Goal: Information Seeking & Learning: Learn about a topic

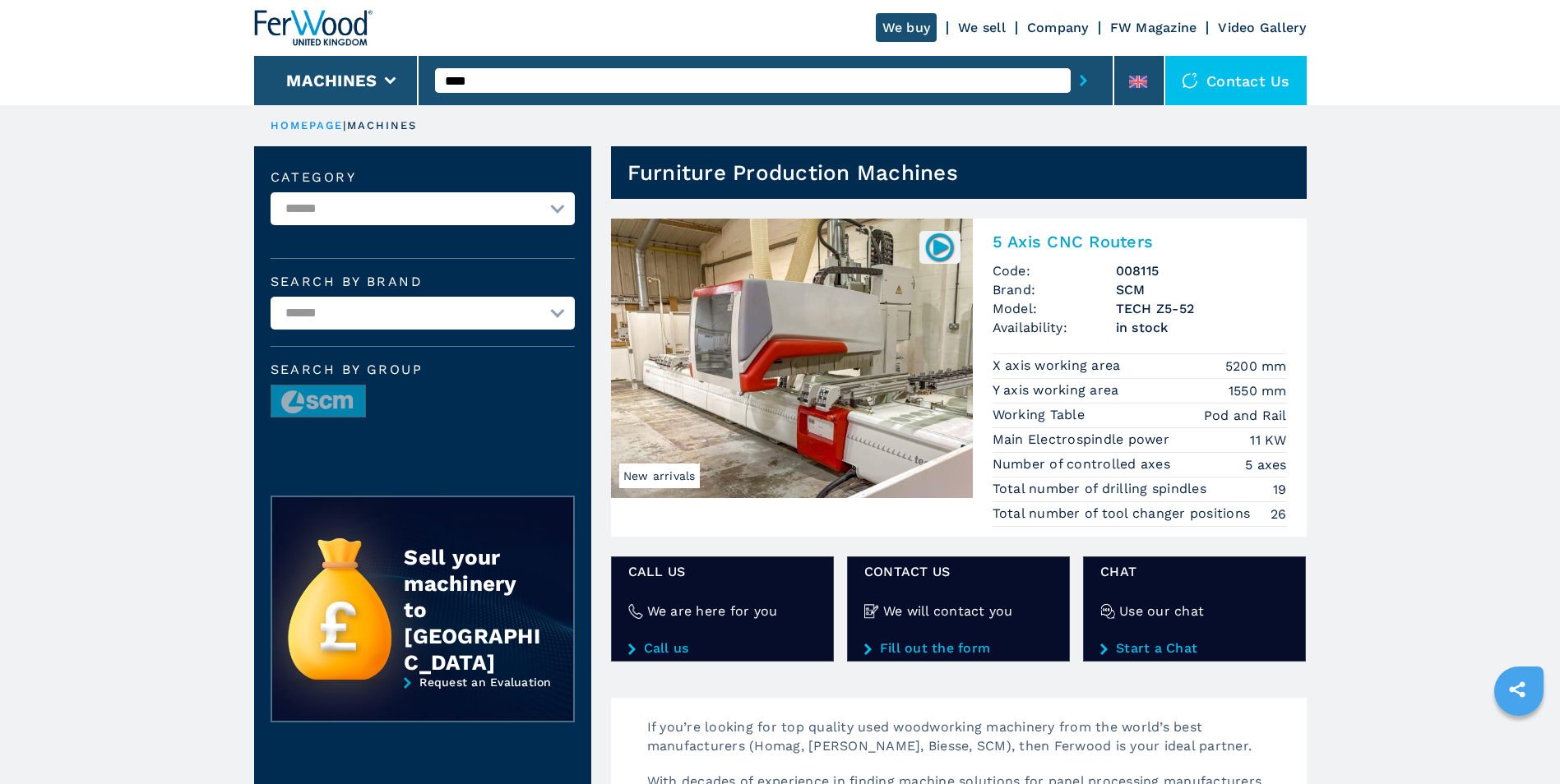
click at [814, 487] on img at bounding box center [792, 358] width 362 height 279
click at [841, 337] on img at bounding box center [792, 358] width 362 height 279
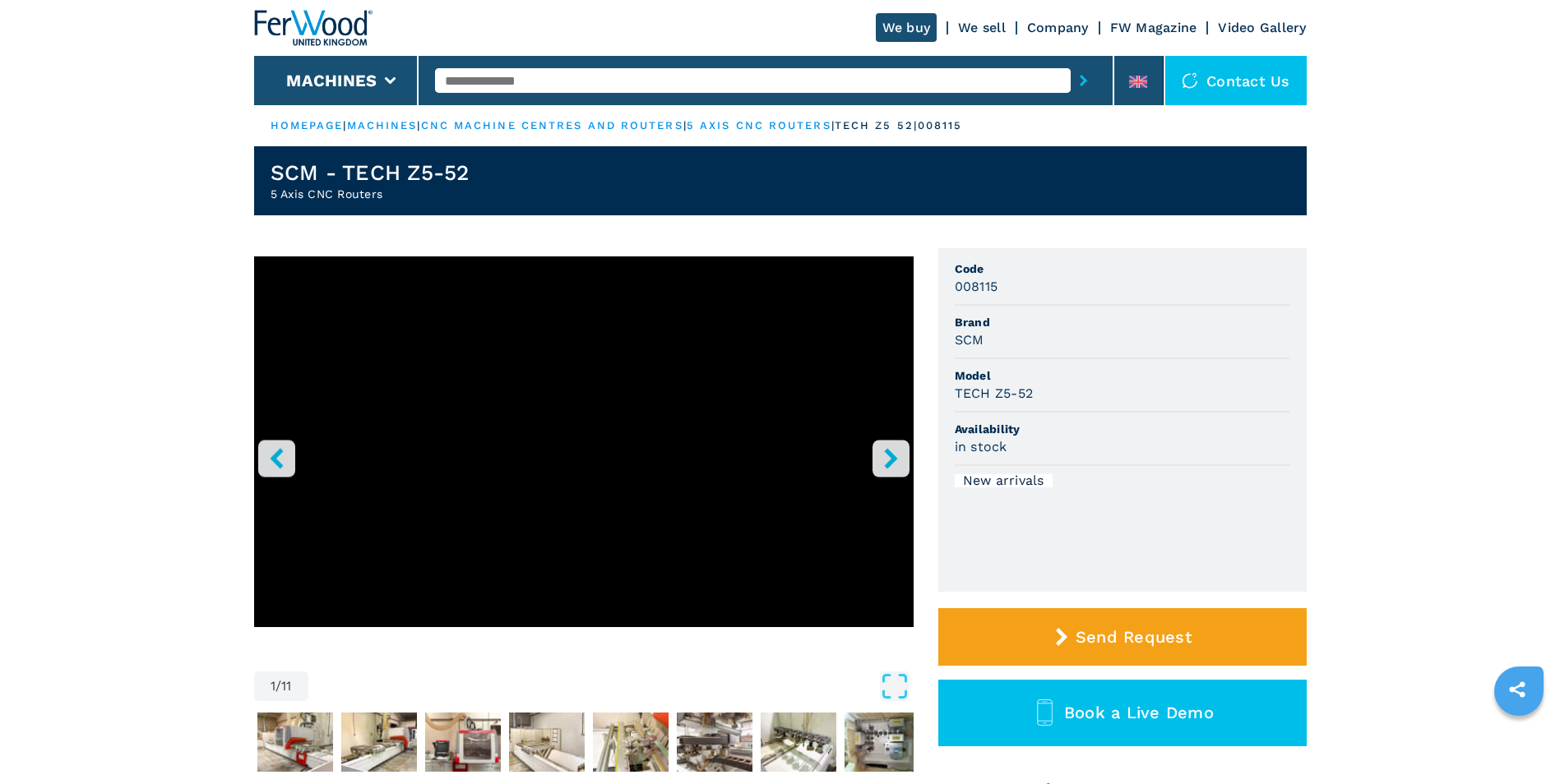
click at [882, 457] on icon "right-button" at bounding box center [891, 458] width 21 height 21
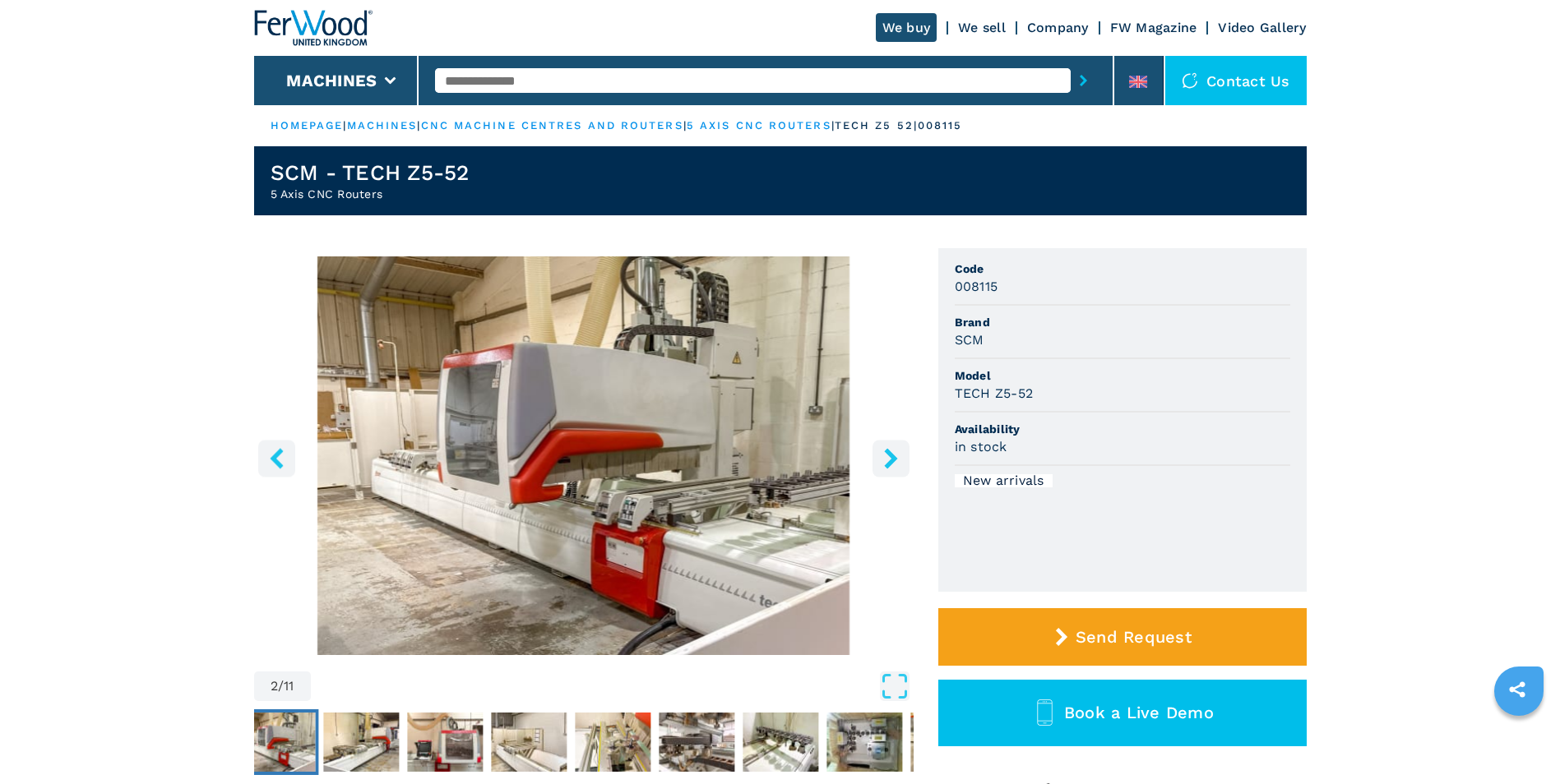
click at [882, 457] on icon "right-button" at bounding box center [891, 458] width 21 height 21
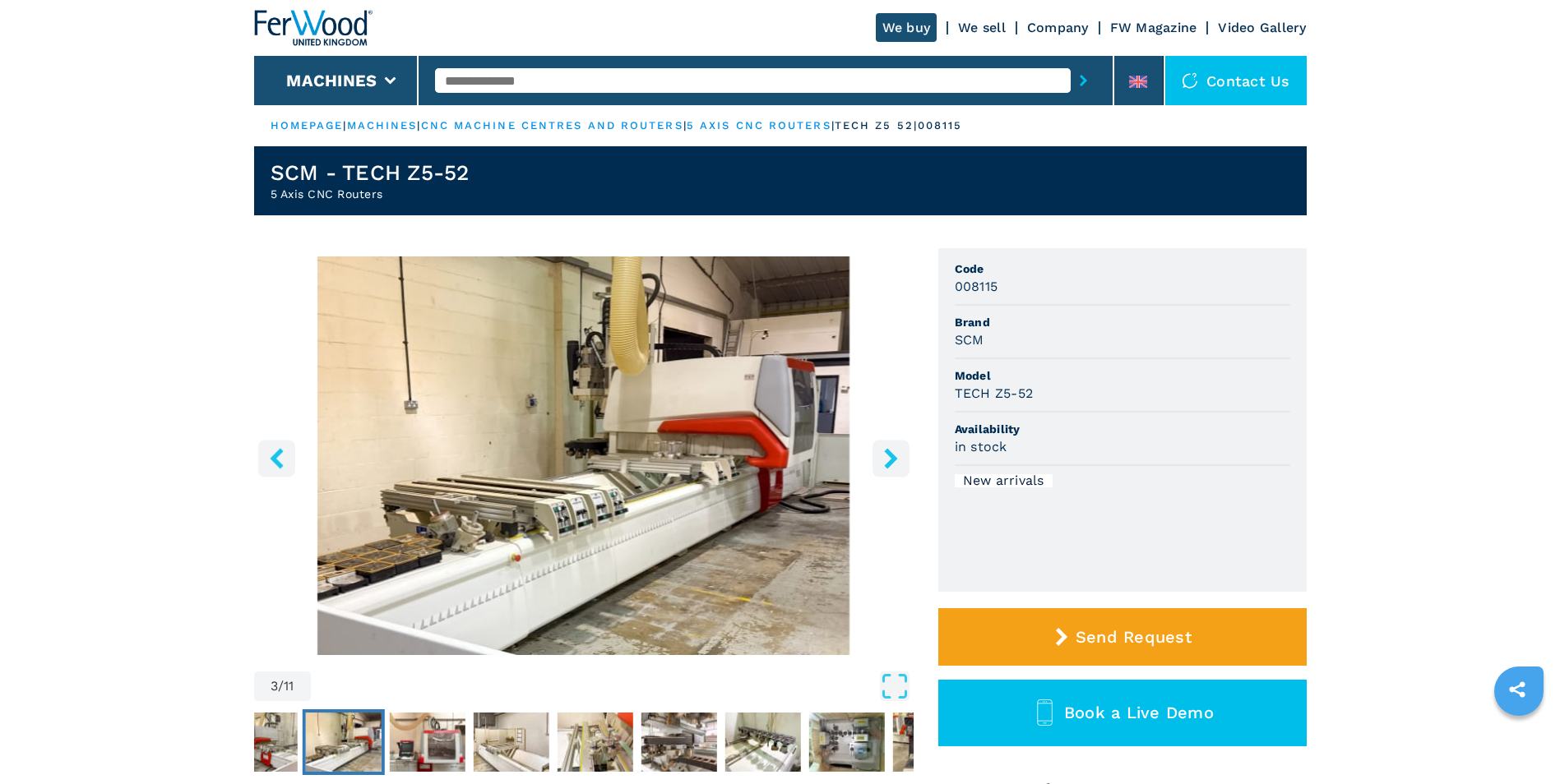
click at [882, 457] on icon "right-button" at bounding box center [891, 458] width 21 height 21
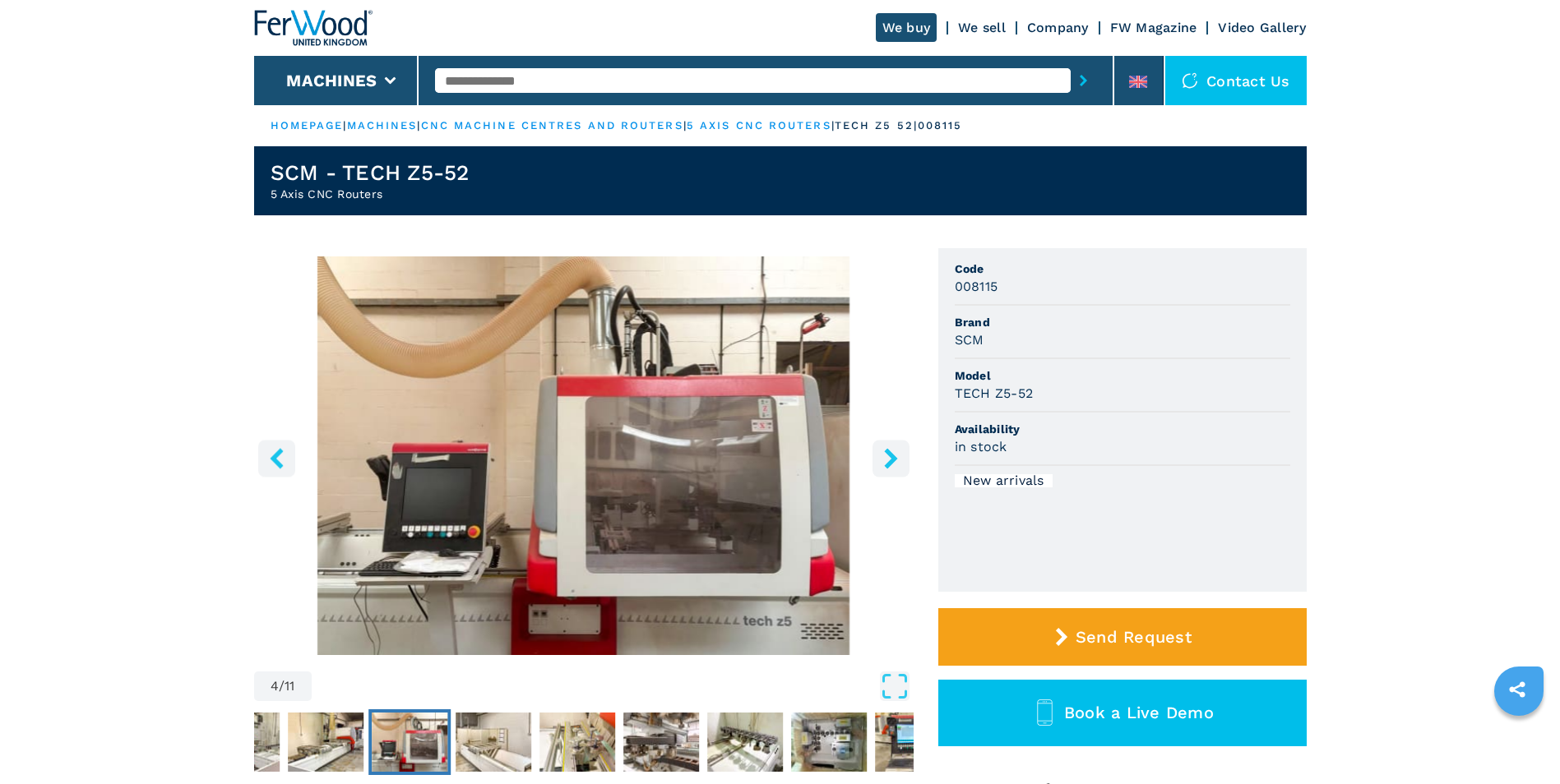
click at [882, 457] on icon "right-button" at bounding box center [891, 458] width 21 height 21
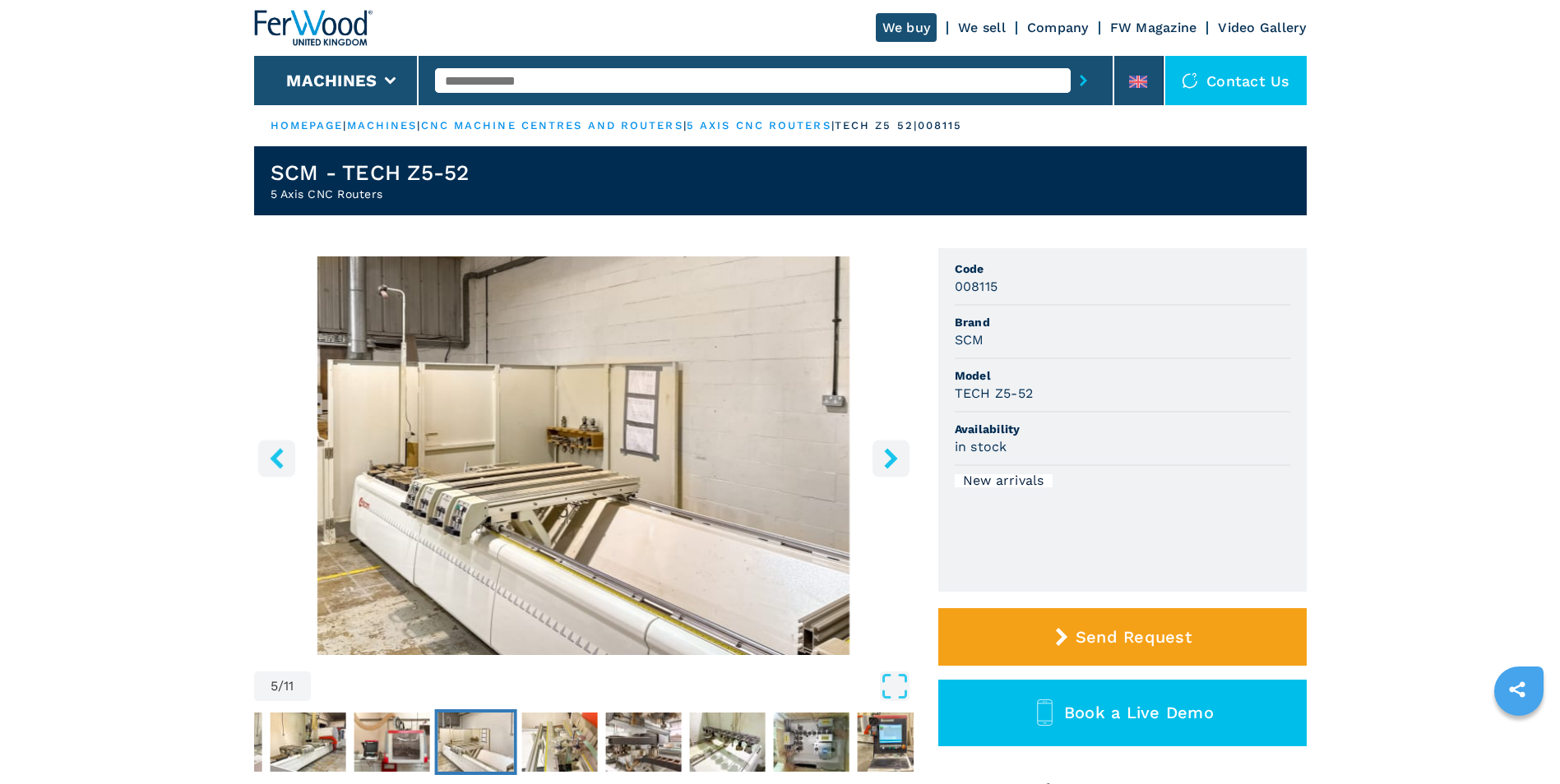
click at [882, 457] on icon "right-button" at bounding box center [891, 458] width 21 height 21
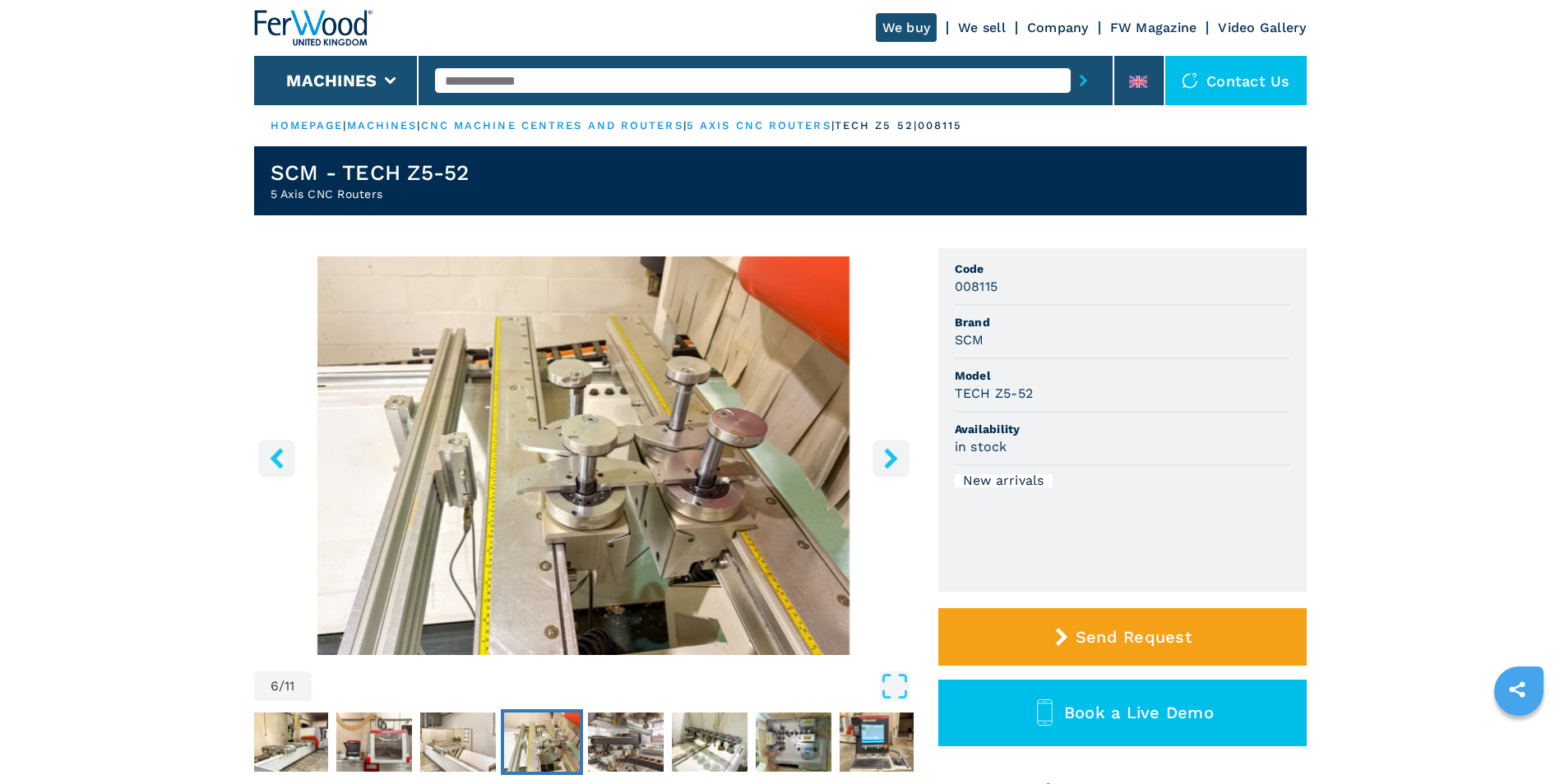
click at [267, 455] on icon "left-button" at bounding box center [277, 458] width 21 height 21
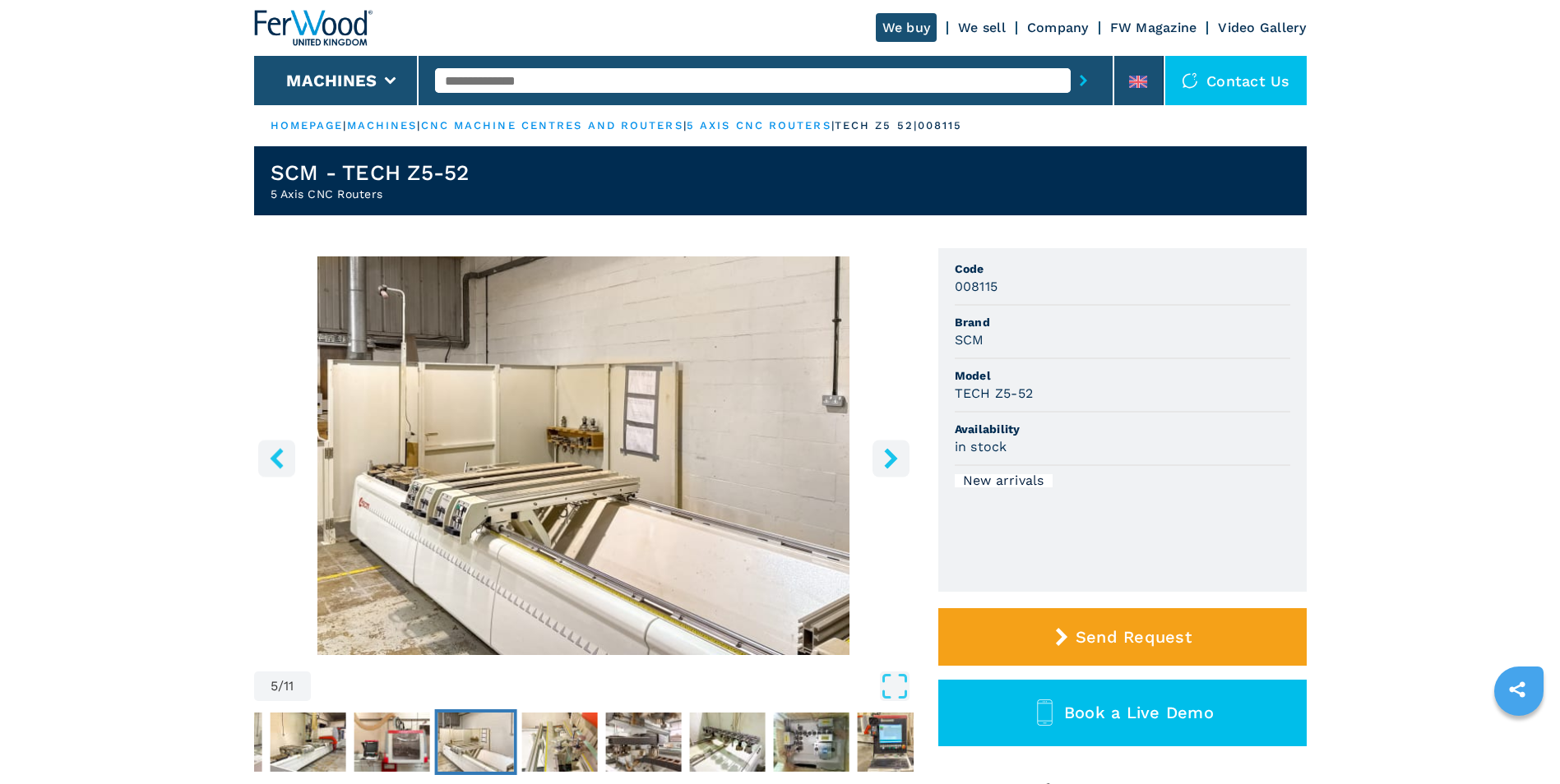
click at [889, 468] on icon "right-button" at bounding box center [891, 458] width 21 height 21
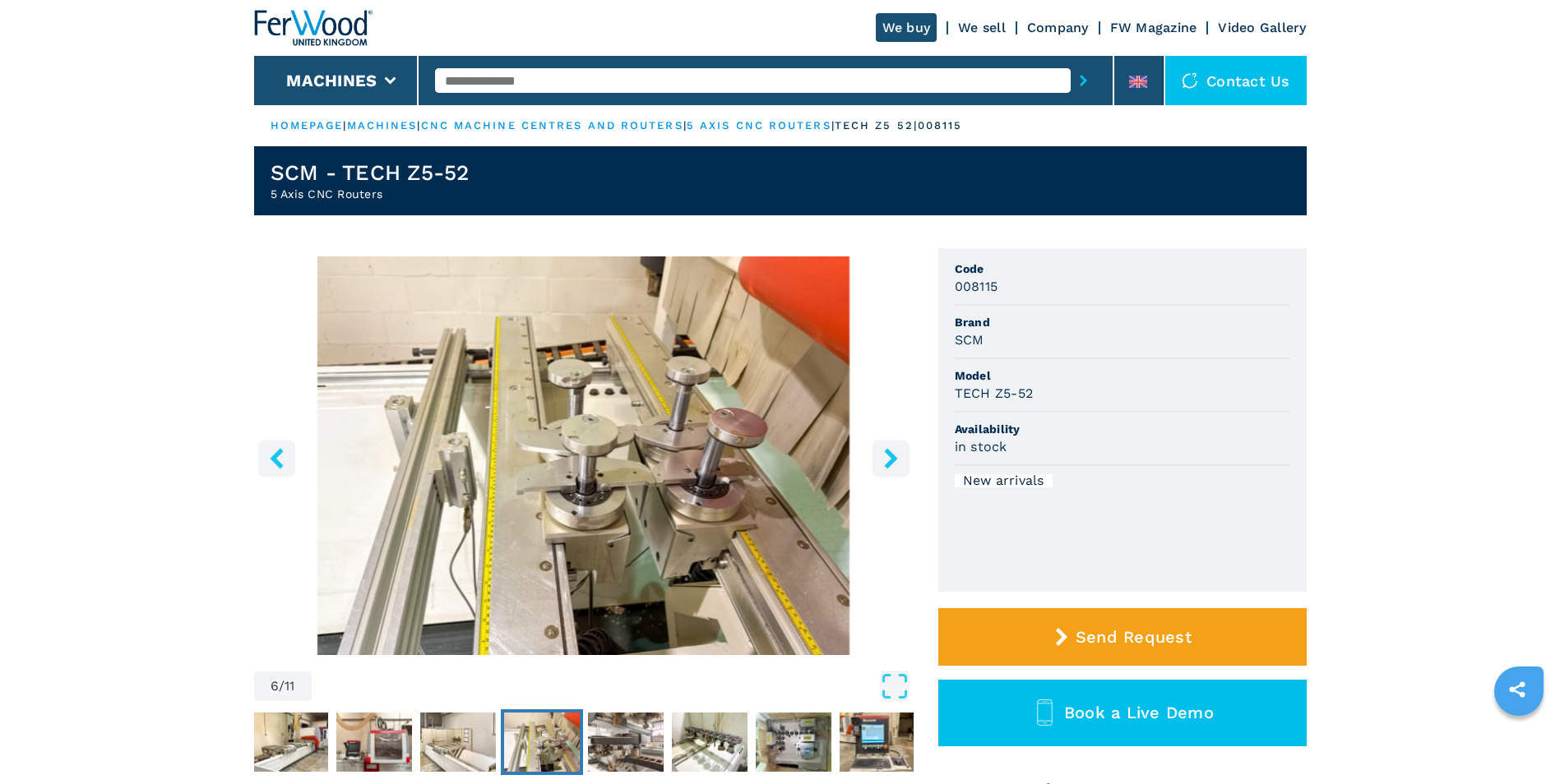
click at [889, 468] on icon "right-button" at bounding box center [891, 458] width 21 height 21
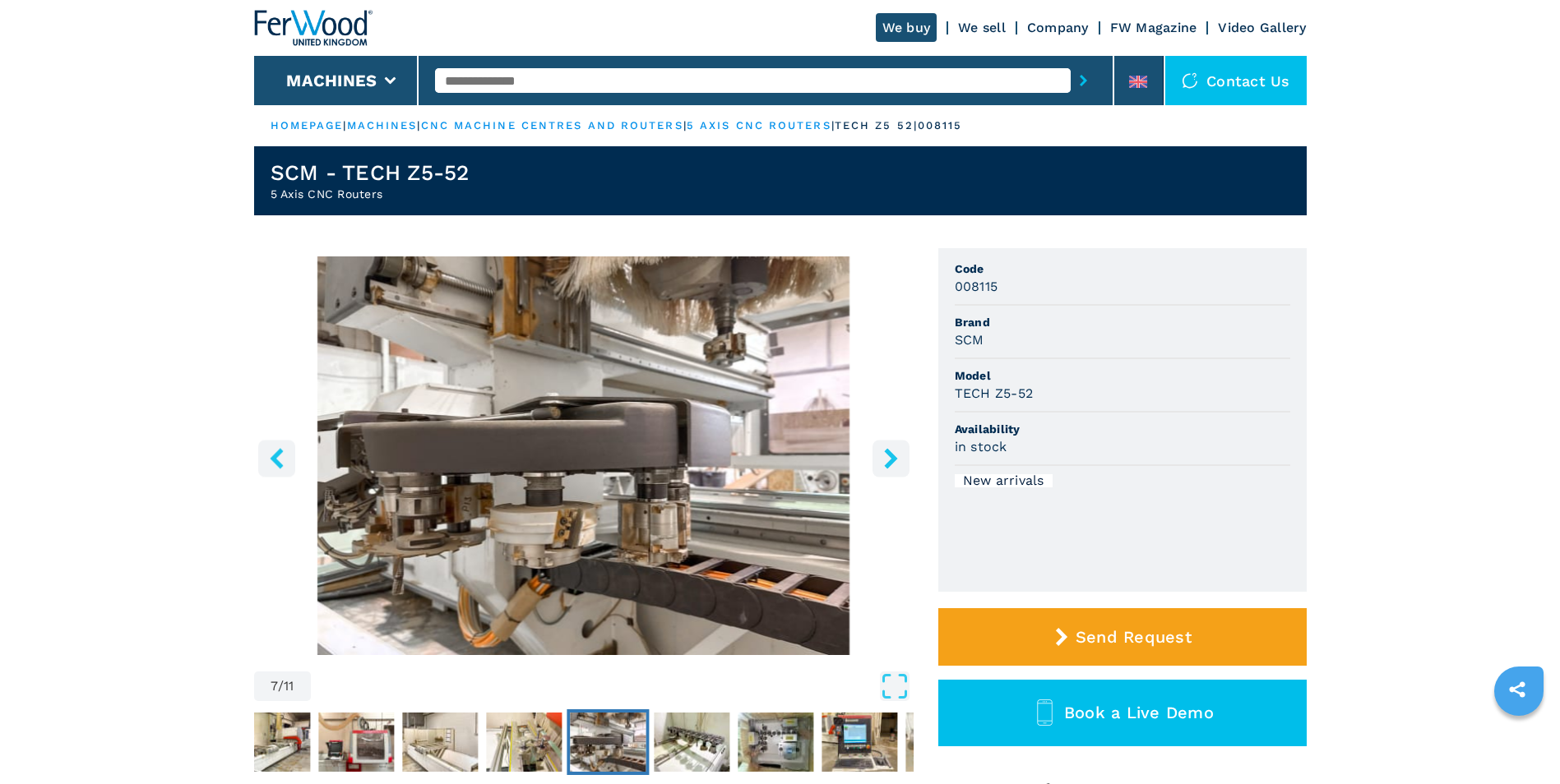
click at [888, 461] on icon "right-button" at bounding box center [891, 458] width 21 height 21
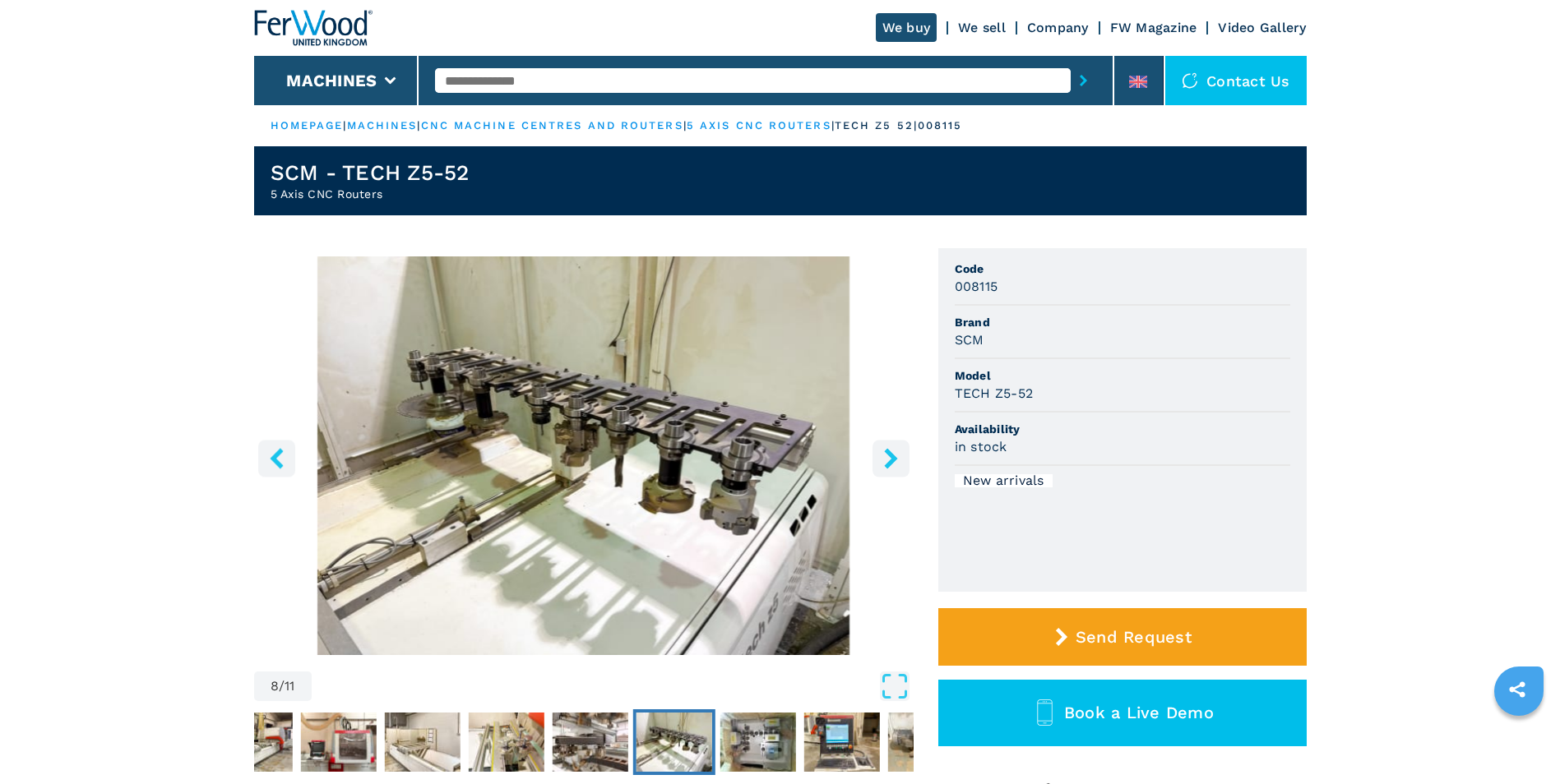
click at [889, 459] on icon "right-button" at bounding box center [891, 458] width 21 height 21
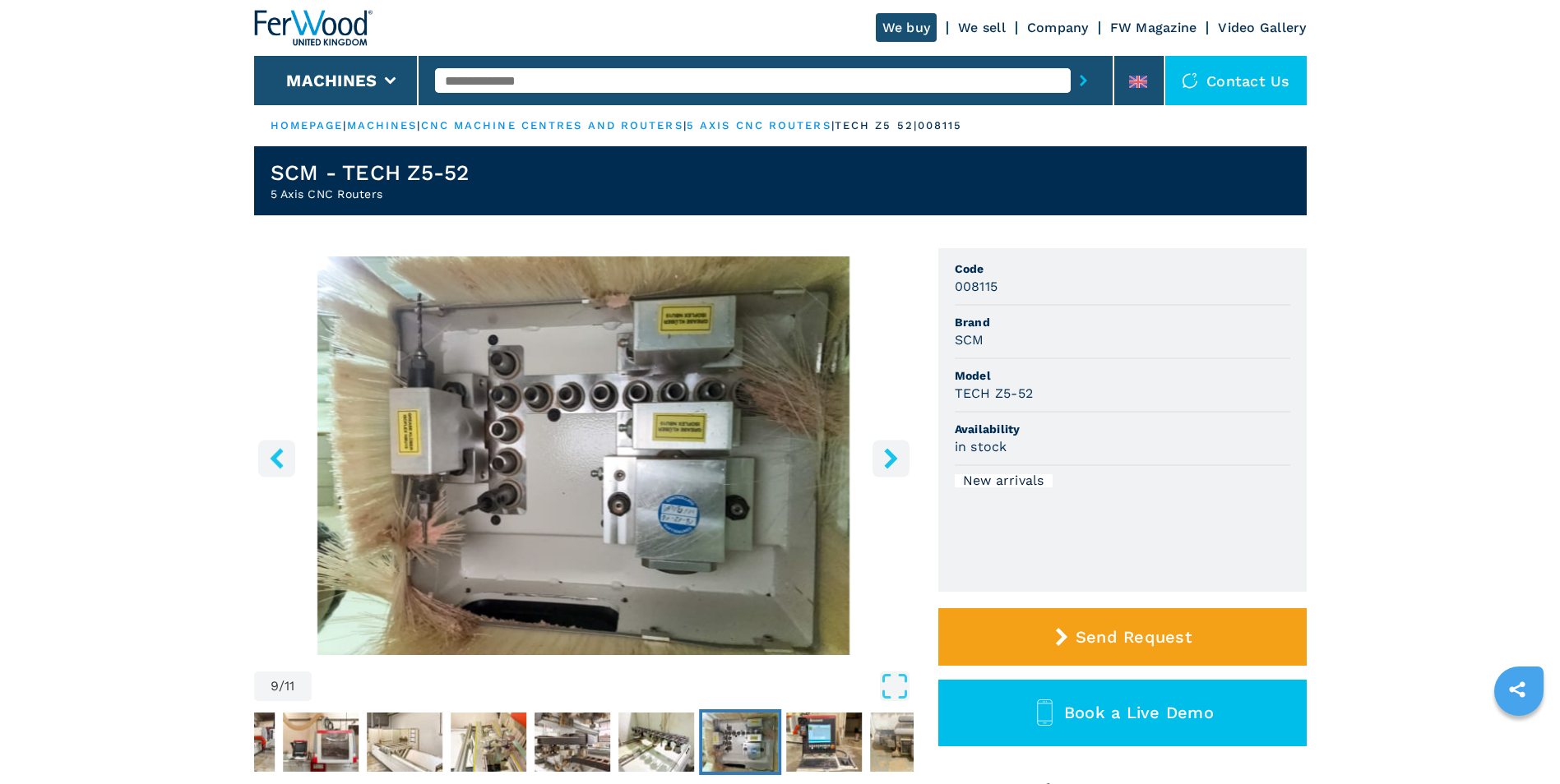
click at [889, 459] on icon "right-button" at bounding box center [891, 458] width 21 height 21
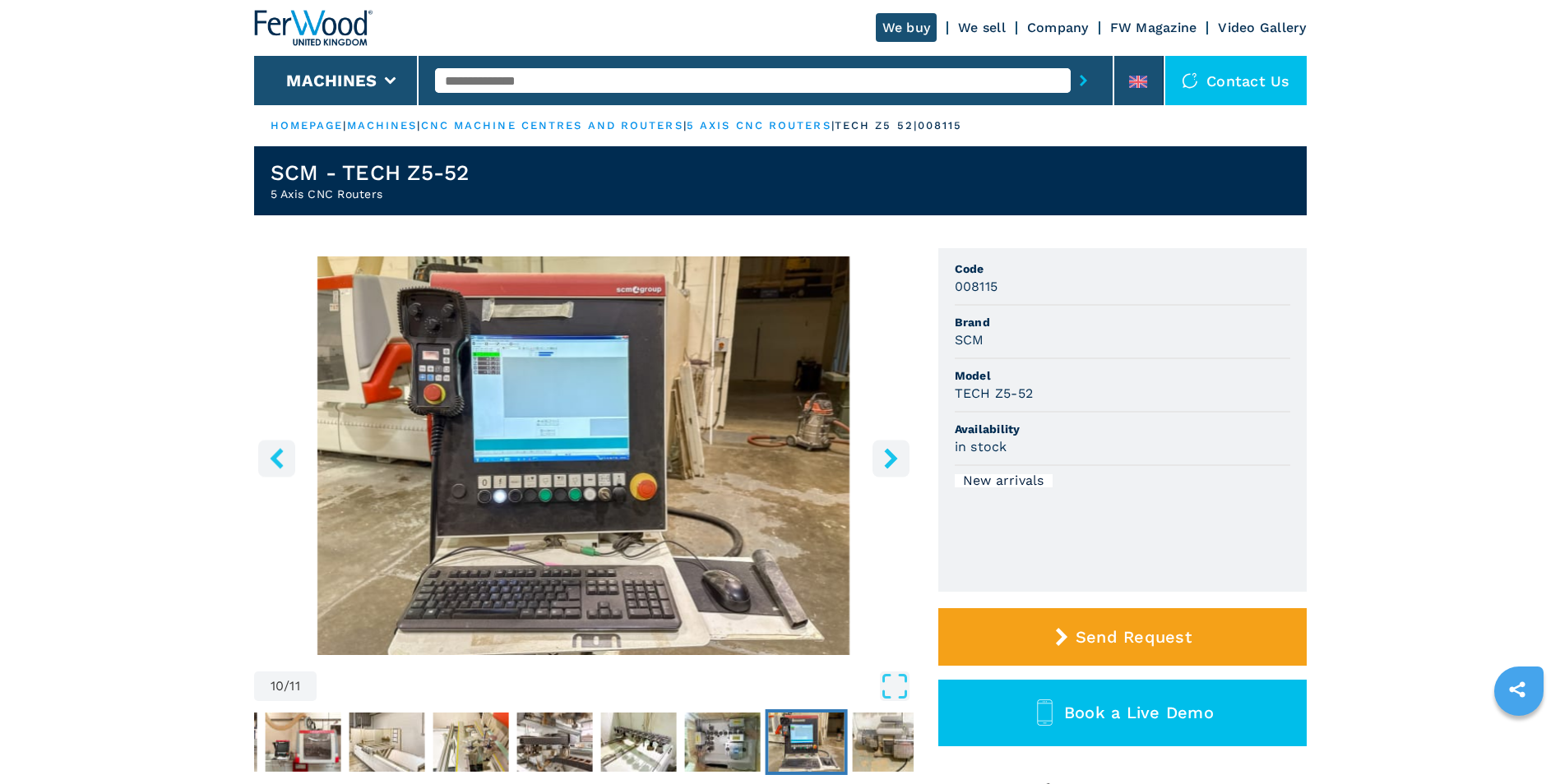
click at [889, 459] on icon "right-button" at bounding box center [891, 458] width 21 height 21
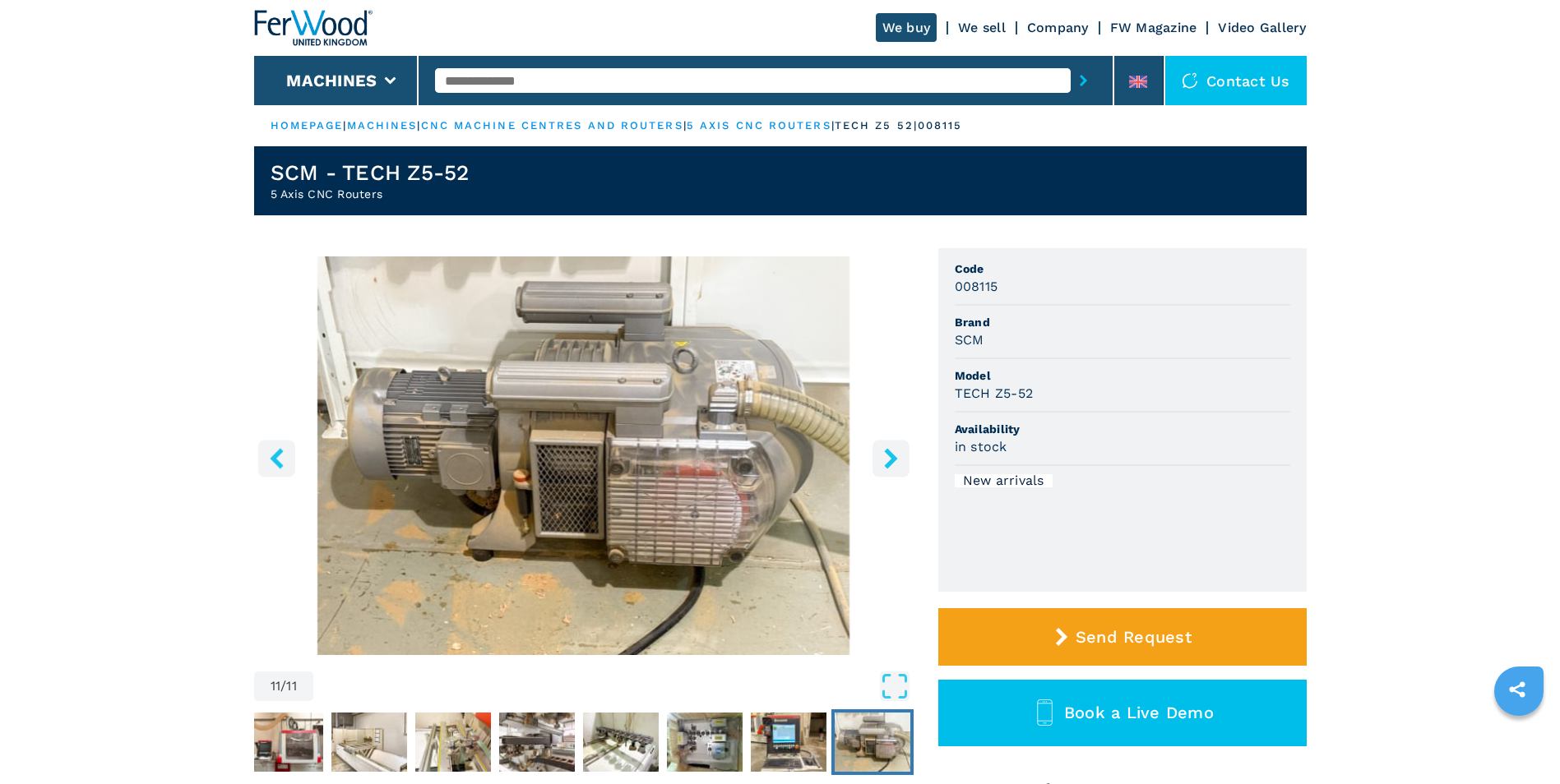
click at [889, 459] on icon "right-button" at bounding box center [891, 458] width 21 height 21
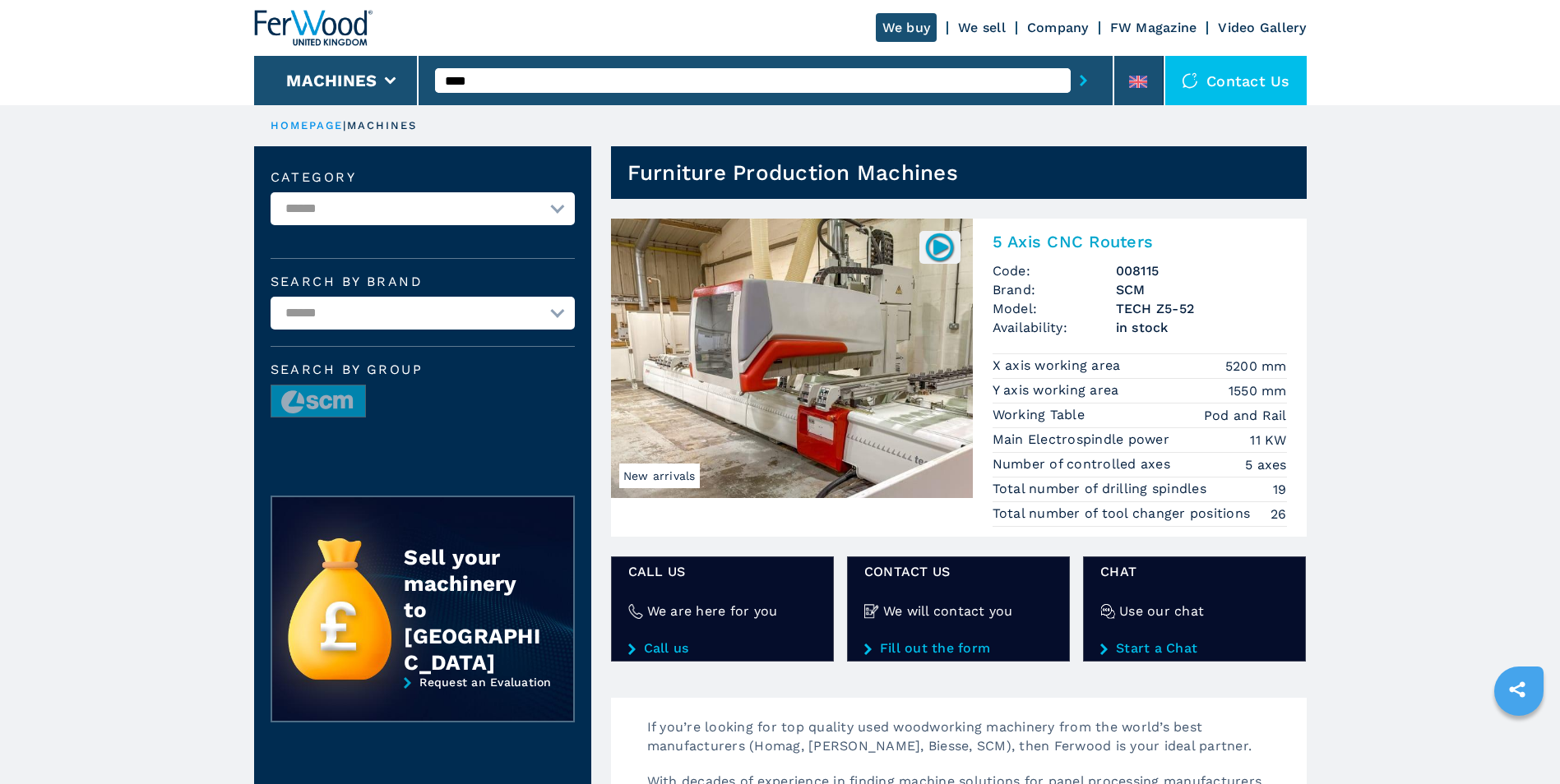
click at [933, 246] on img at bounding box center [939, 246] width 32 height 32
click at [791, 421] on img at bounding box center [792, 358] width 362 height 279
